Goal: Check status: Check status

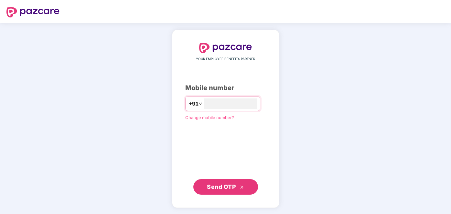
type input "**********"
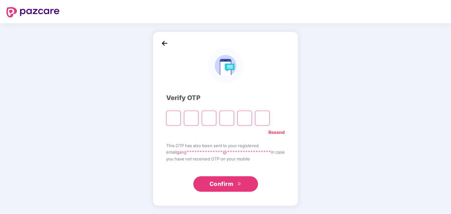
type input "*"
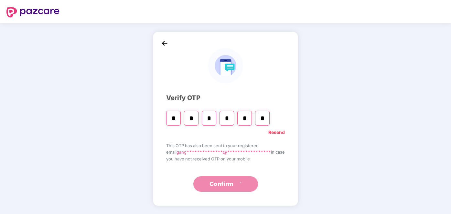
type input "*"
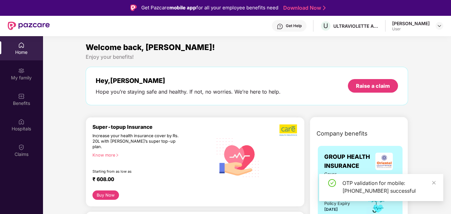
drag, startPoint x: 434, startPoint y: 185, endPoint x: 434, endPoint y: 179, distance: 5.8
click at [434, 185] on icon "close" at bounding box center [434, 183] width 5 height 5
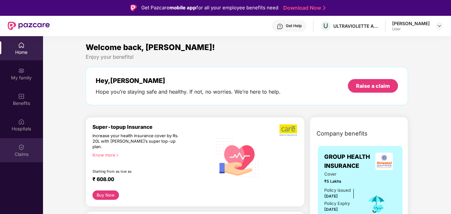
click at [20, 153] on div "Claims" at bounding box center [21, 154] width 43 height 6
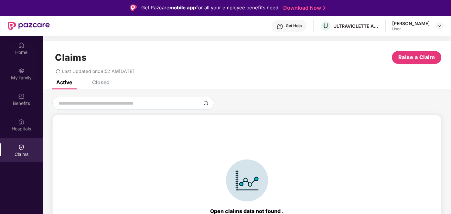
click at [101, 85] on div "Closed" at bounding box center [100, 82] width 17 height 6
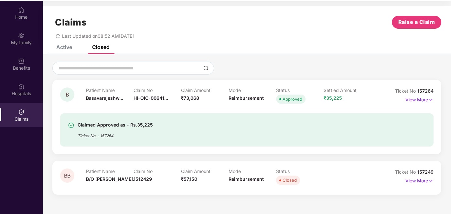
scroll to position [36, 0]
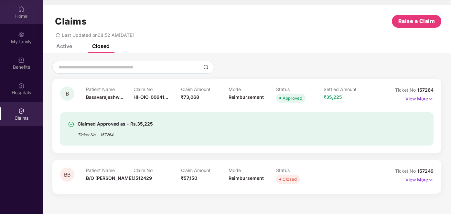
click at [22, 16] on div "Home" at bounding box center [21, 16] width 43 height 6
